Goal: Task Accomplishment & Management: Manage account settings

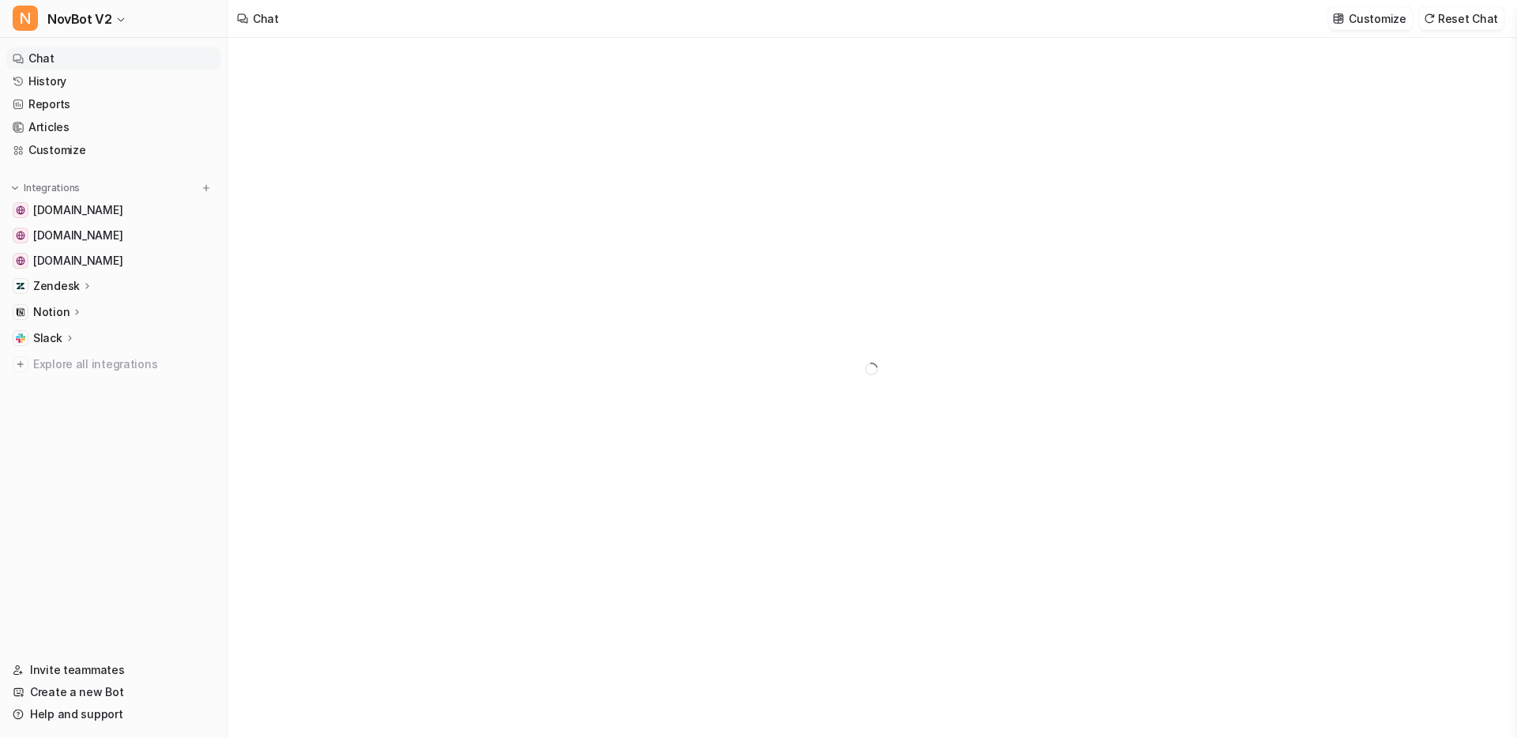
type textarea "**********"
click at [78, 288] on div "Zendesk" at bounding box center [63, 286] width 60 height 16
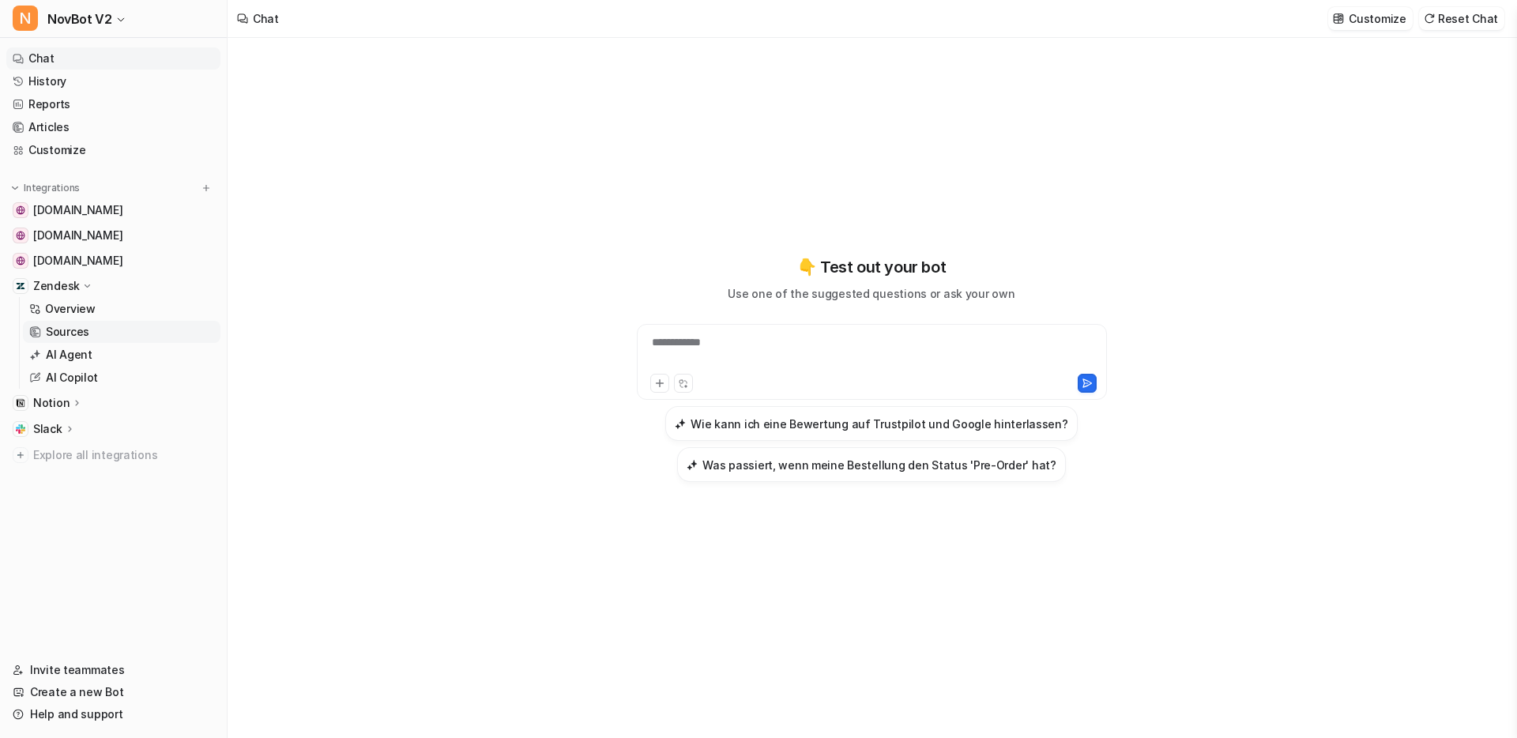
click at [81, 335] on p "Sources" at bounding box center [67, 332] width 43 height 16
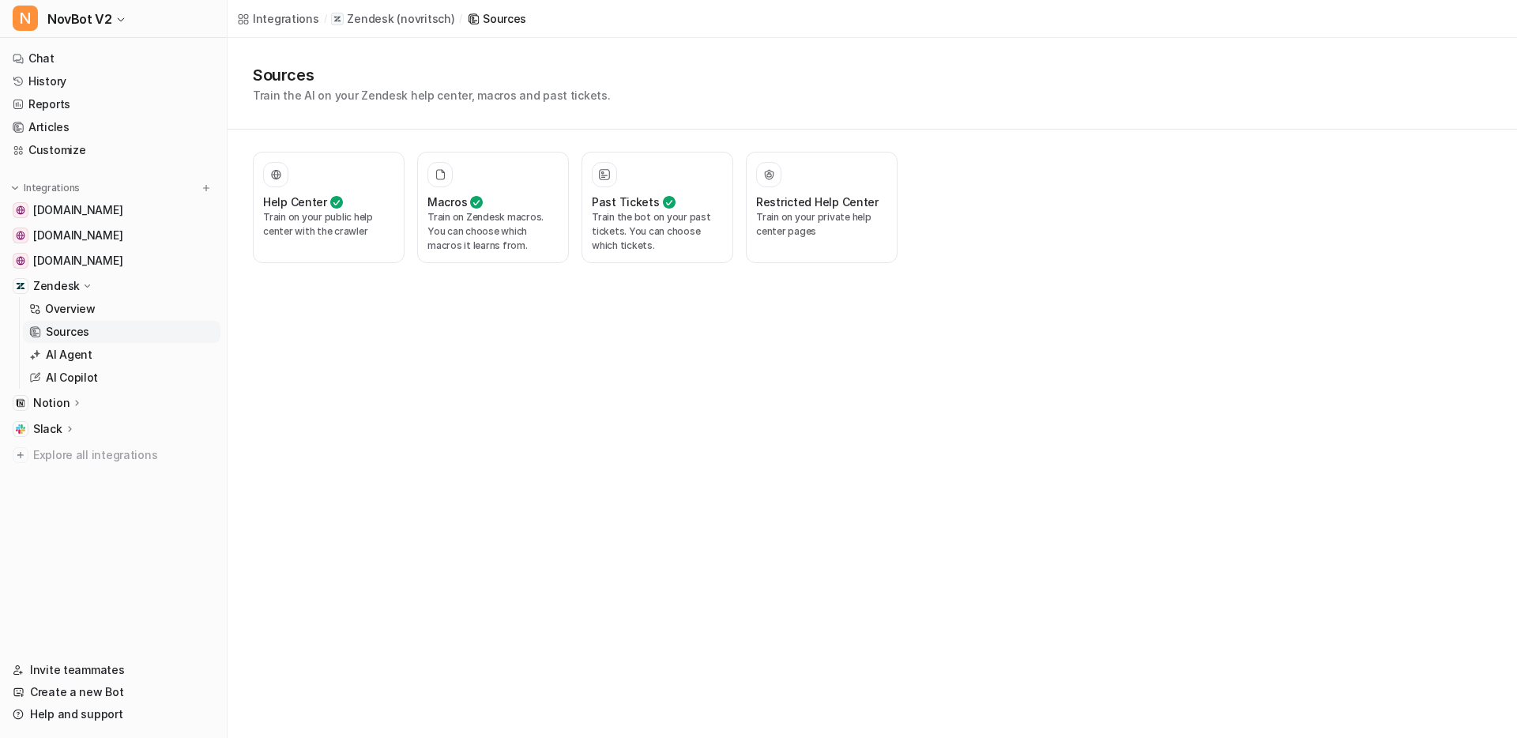
click at [126, 287] on div "Zendesk" at bounding box center [113, 286] width 214 height 22
click at [104, 321] on div "Notion" at bounding box center [113, 312] width 214 height 22
click at [89, 353] on link "Links" at bounding box center [122, 358] width 198 height 22
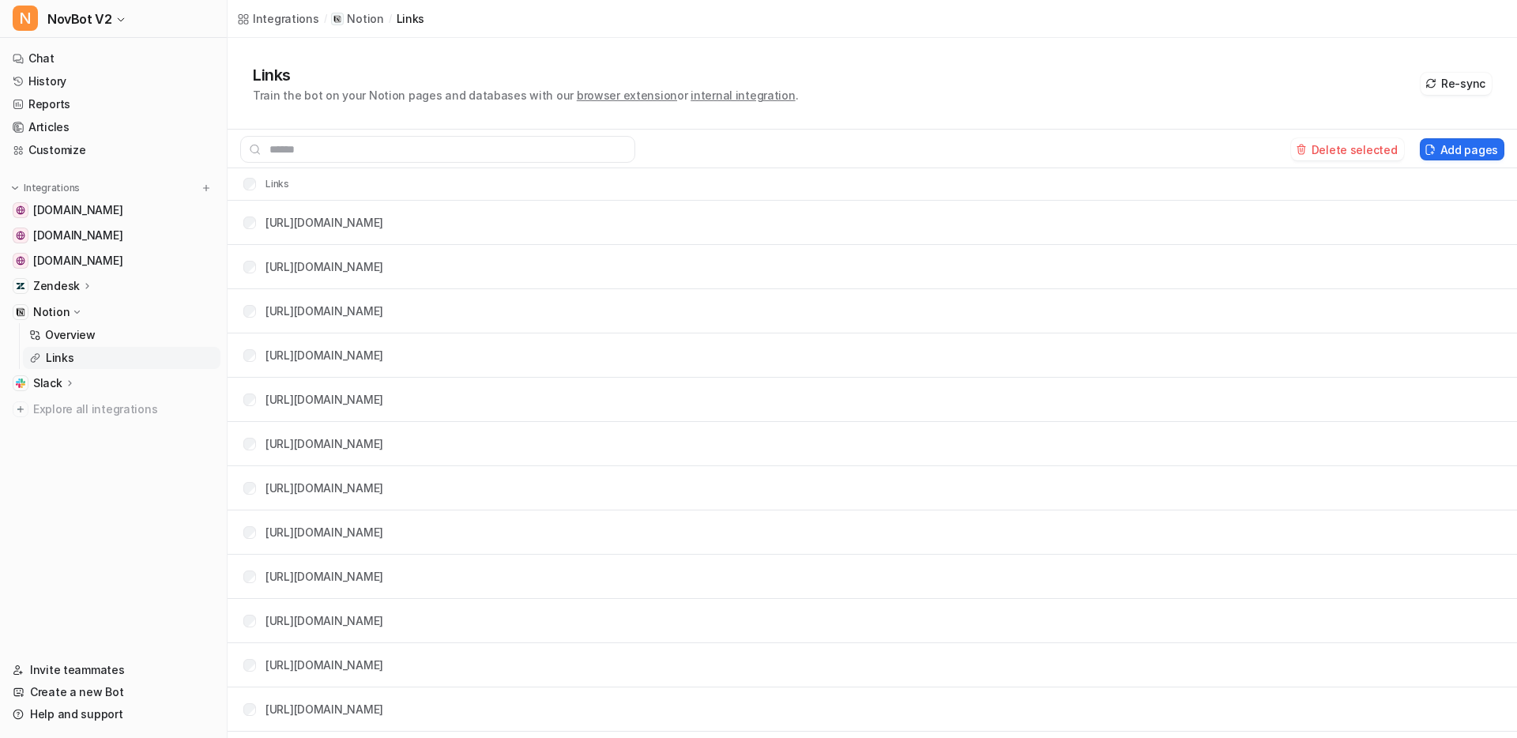
click at [1350, 145] on button "Delete selected" at bounding box center [1347, 149] width 113 height 22
click at [243, 190] on th "Links" at bounding box center [260, 184] width 59 height 19
click at [1326, 148] on button "Delete selected" at bounding box center [1347, 149] width 113 height 22
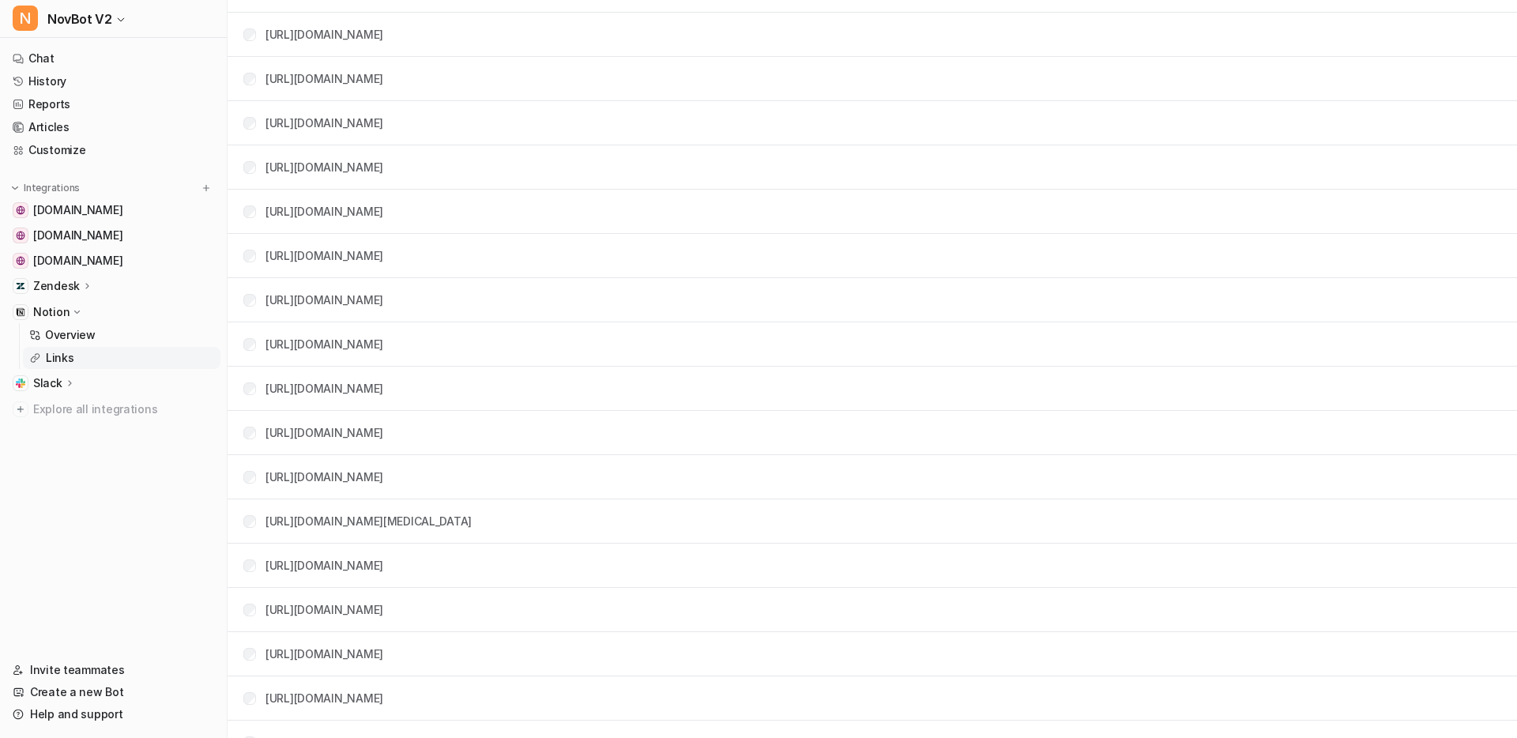
scroll to position [897, 0]
